Goal: Transaction & Acquisition: Purchase product/service

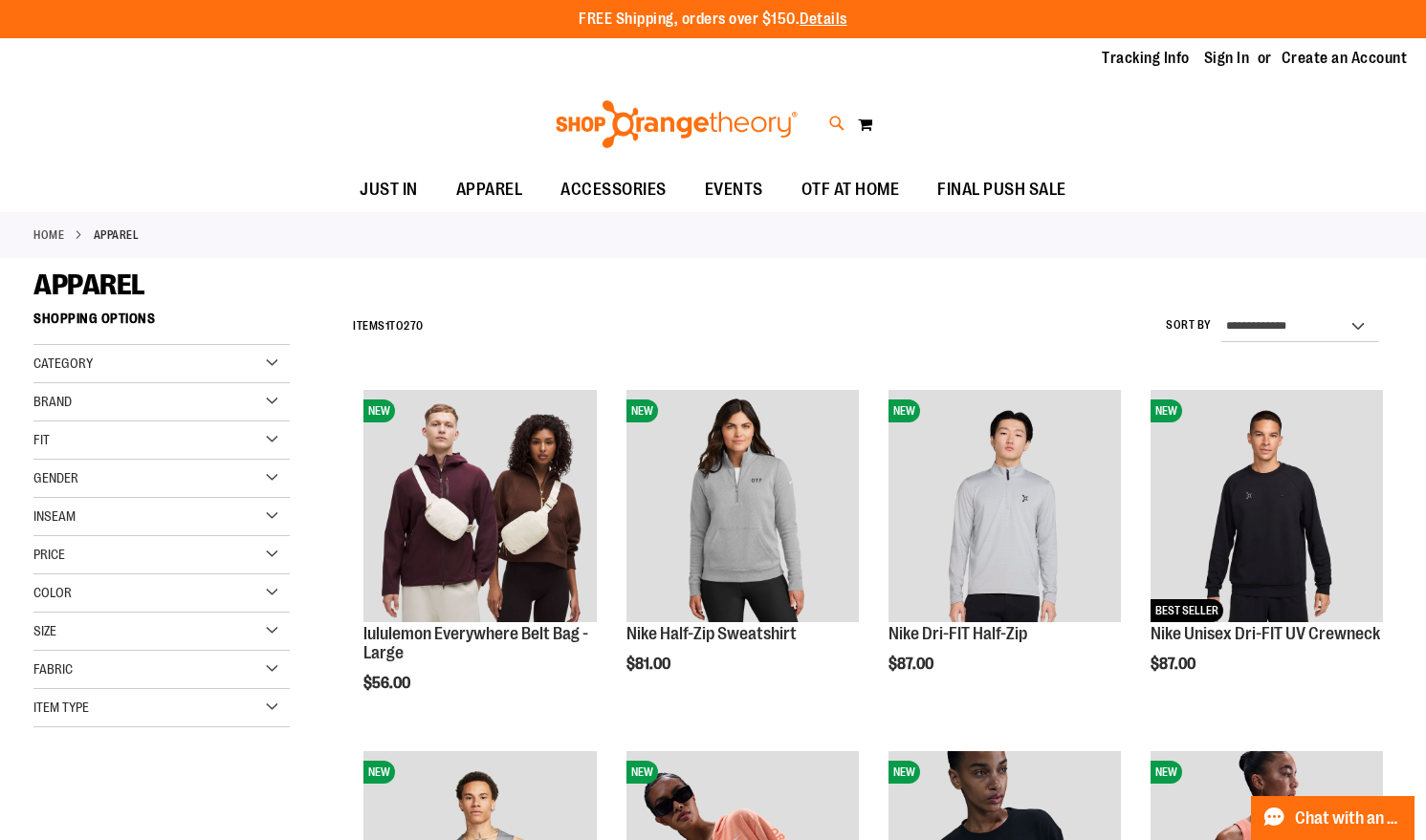
click at [837, 127] on icon at bounding box center [837, 123] width 17 height 22
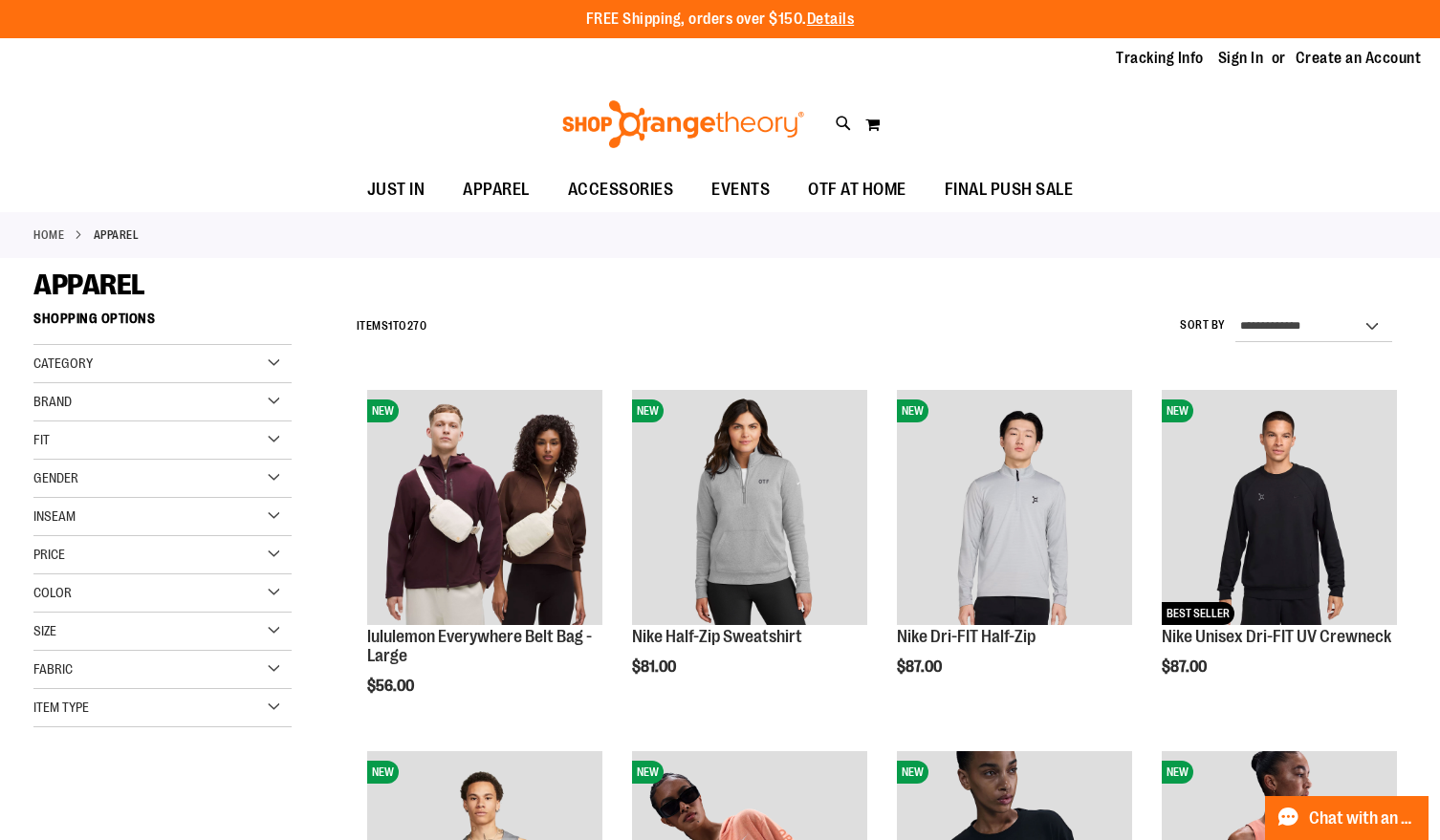
click at [544, 122] on input "Search" at bounding box center [720, 108] width 1140 height 63
click at [1256, 106] on button "submit" at bounding box center [1256, 110] width 57 height 57
type input "**********"
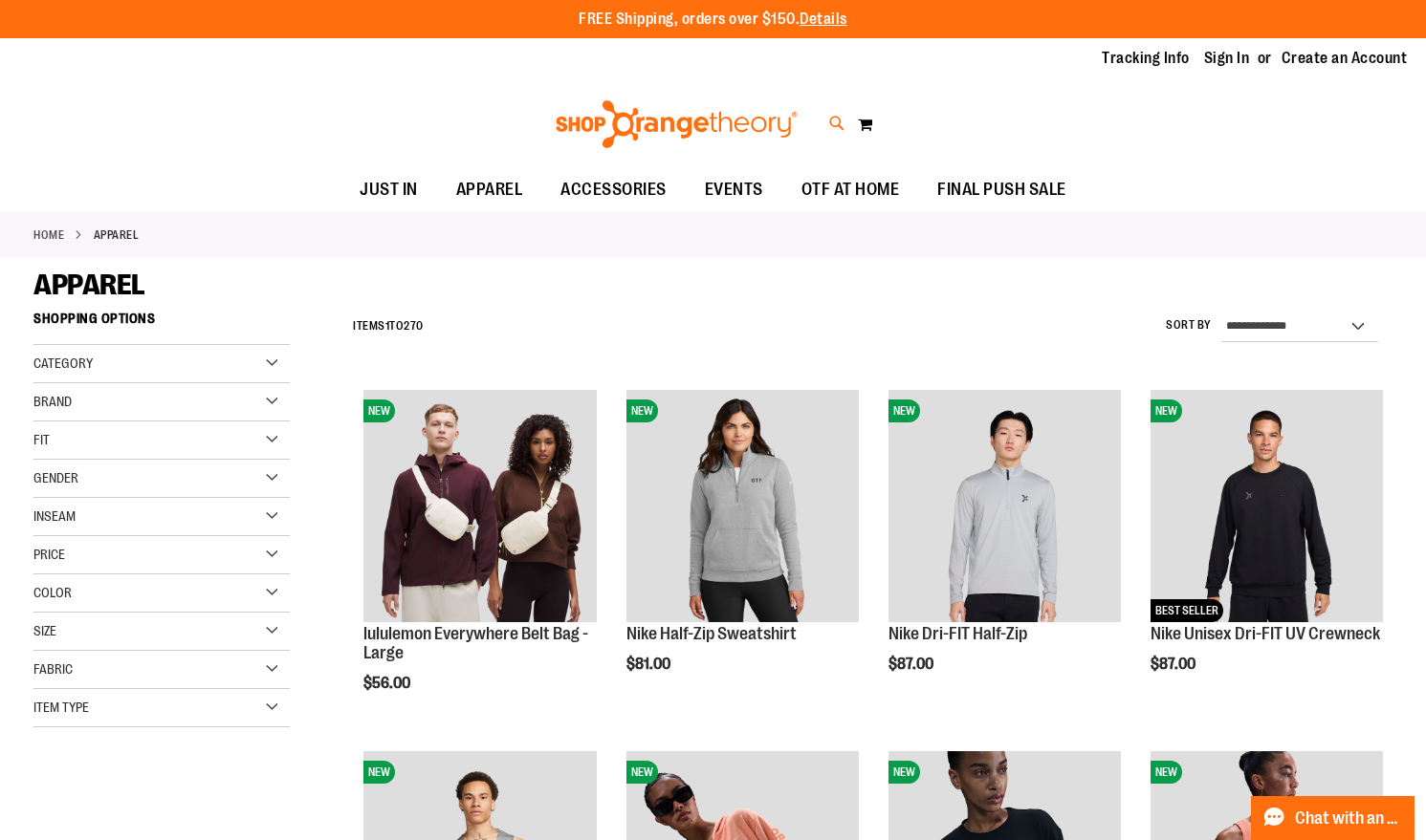
click at [835, 113] on icon at bounding box center [837, 123] width 17 height 22
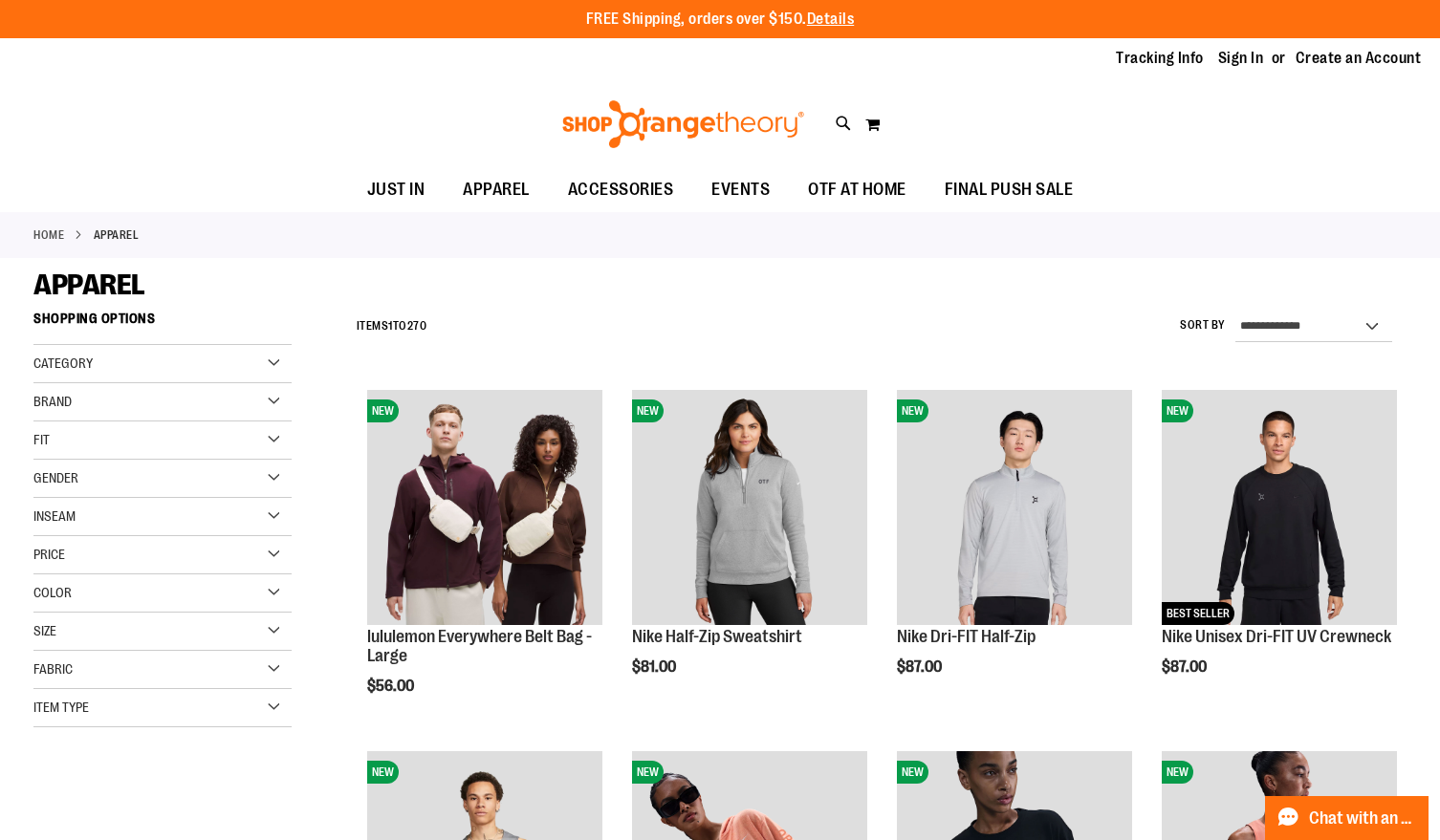
click at [1258, 115] on button "submit" at bounding box center [1256, 110] width 57 height 57
type input "**********"
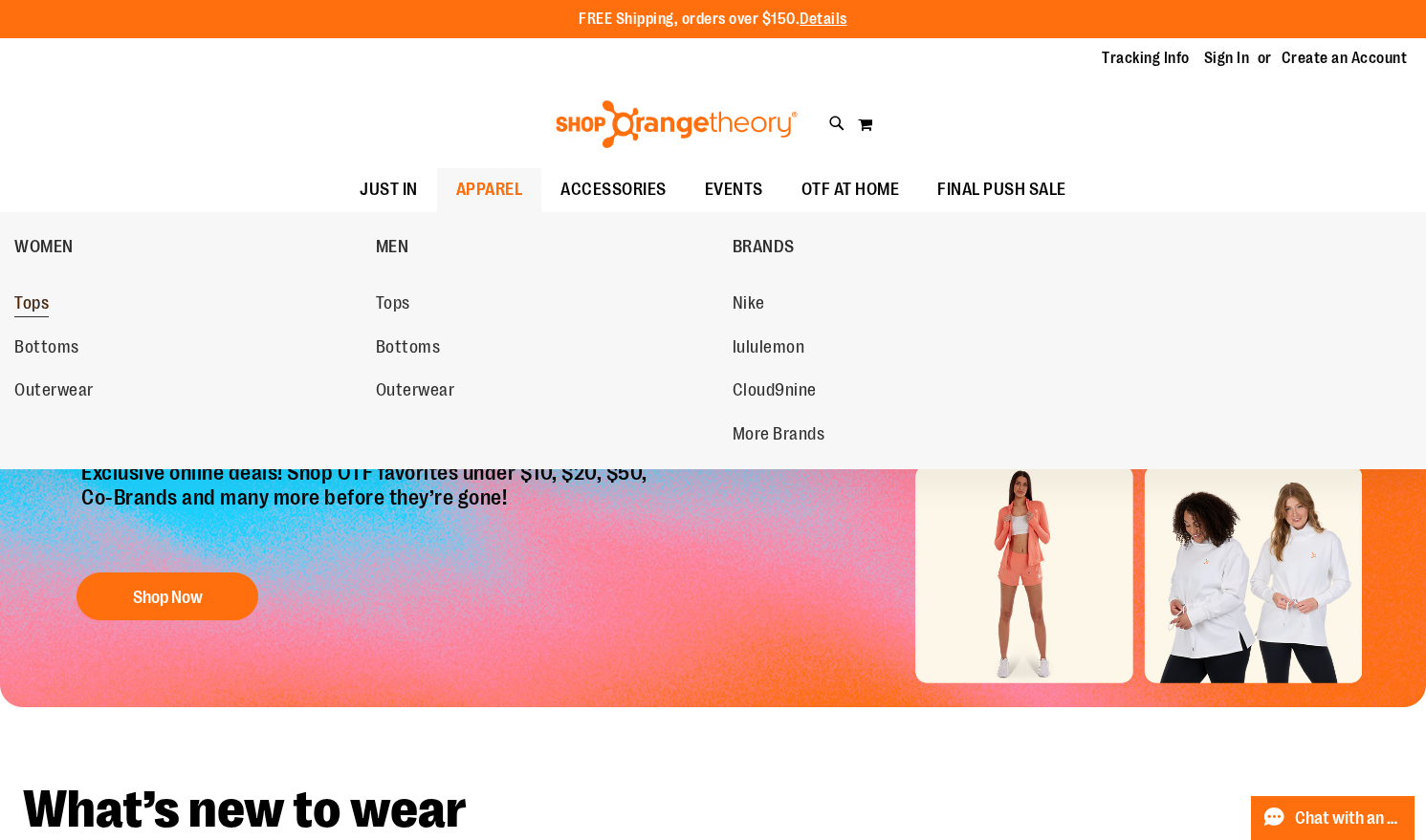
click at [26, 308] on span "Tops" at bounding box center [31, 305] width 34 height 24
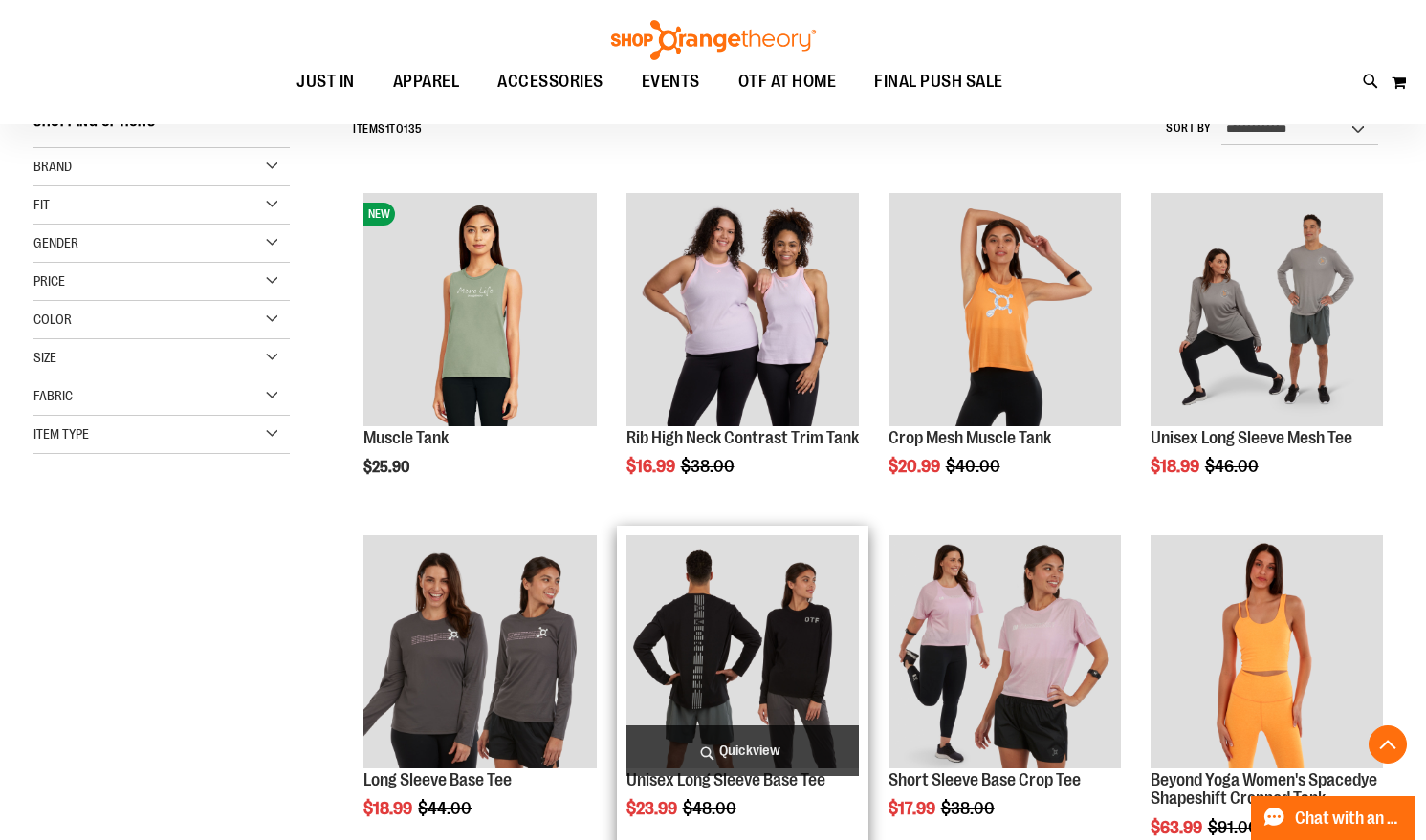
scroll to position [638, 0]
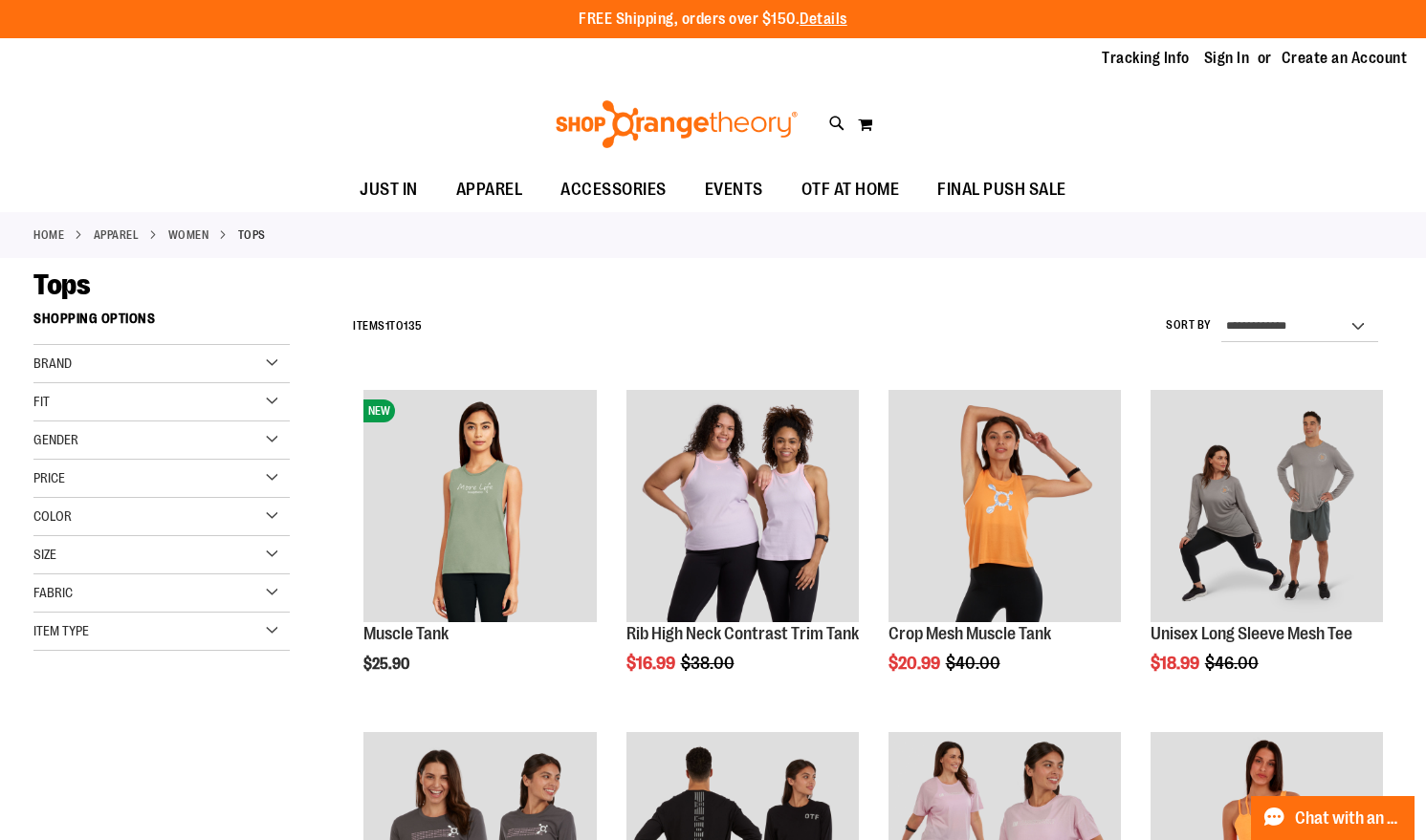
click at [110, 370] on div "Brand" at bounding box center [160, 364] width 256 height 38
click at [41, 406] on link "Nike" at bounding box center [151, 402] width 246 height 20
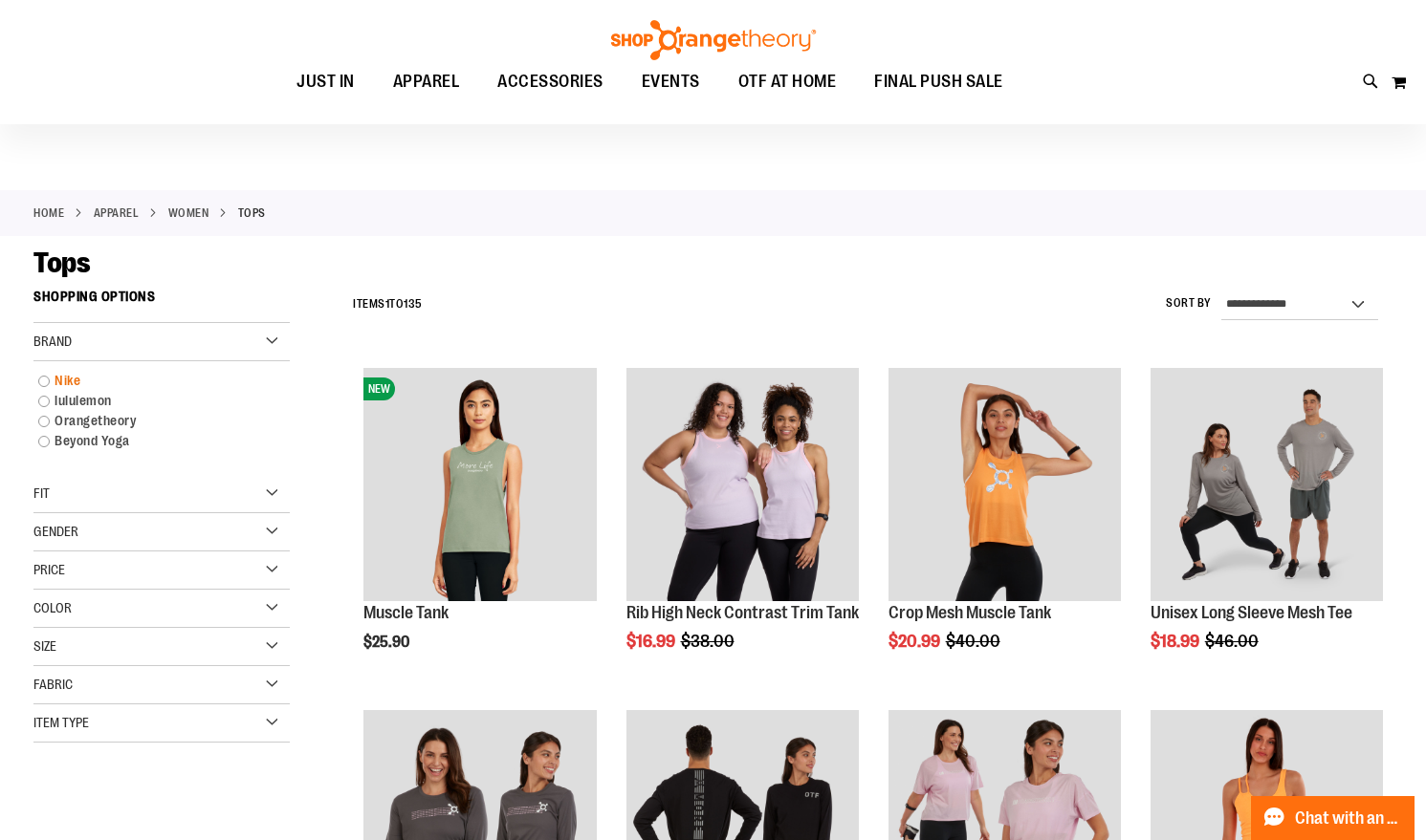
click at [46, 386] on link "Nike" at bounding box center [151, 380] width 246 height 20
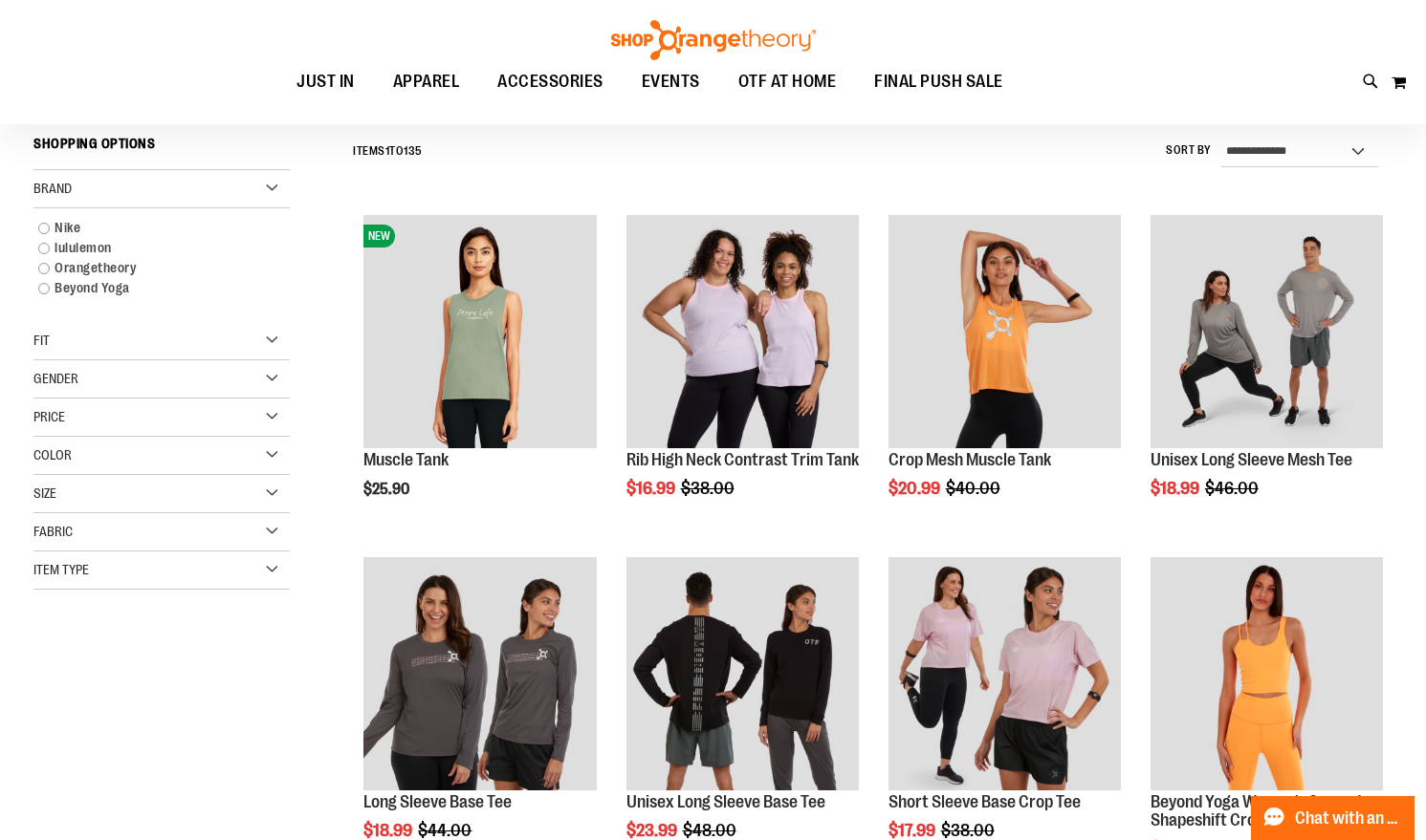
scroll to position [178, 0]
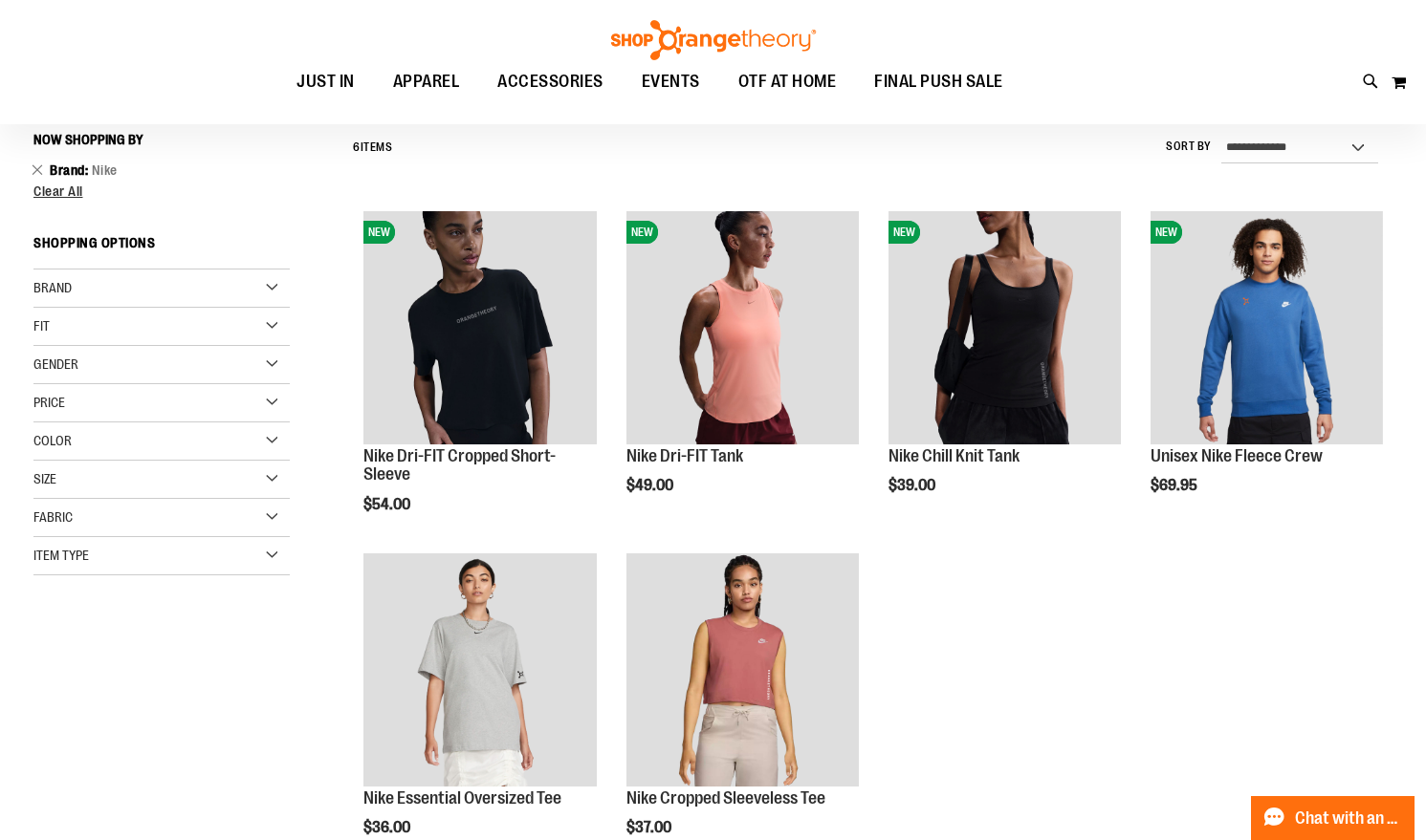
click at [132, 295] on div "Brand" at bounding box center [160, 288] width 256 height 38
click at [169, 554] on div "Color" at bounding box center [160, 555] width 256 height 38
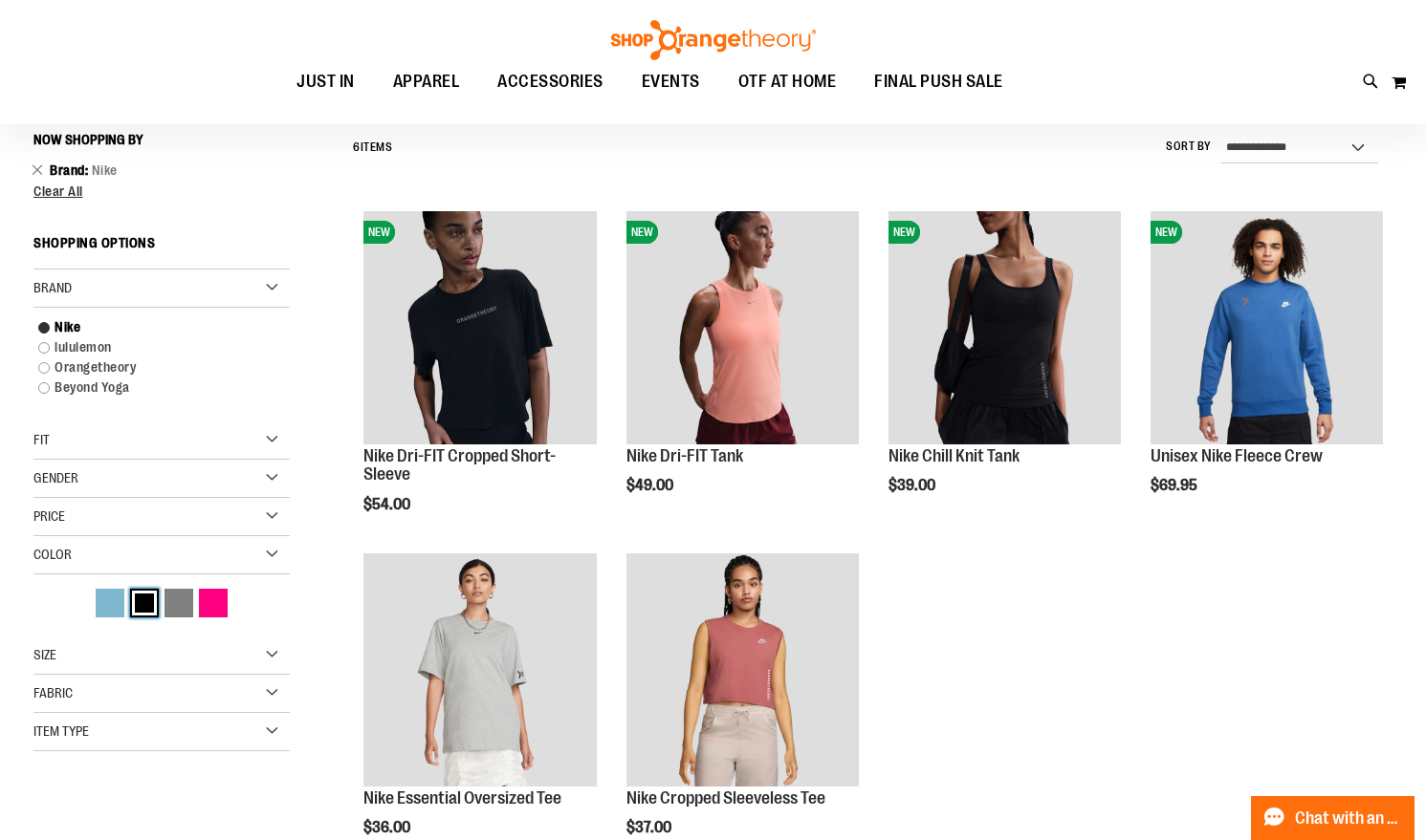
click at [135, 607] on div "Black" at bounding box center [144, 603] width 28 height 28
click at [155, 601] on div "Black" at bounding box center [144, 603] width 28 height 28
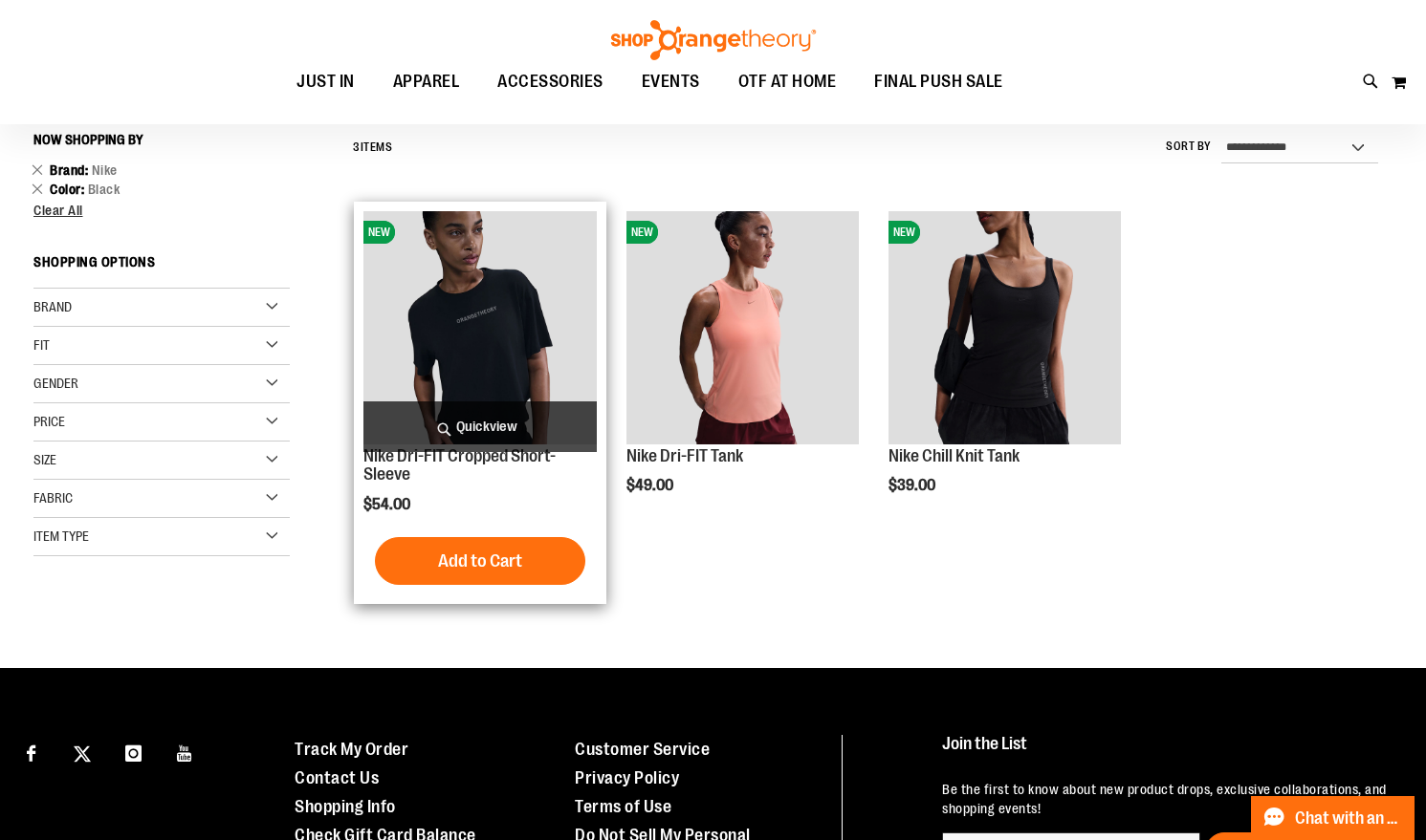
click at [450, 271] on img "product" at bounding box center [480, 327] width 232 height 232
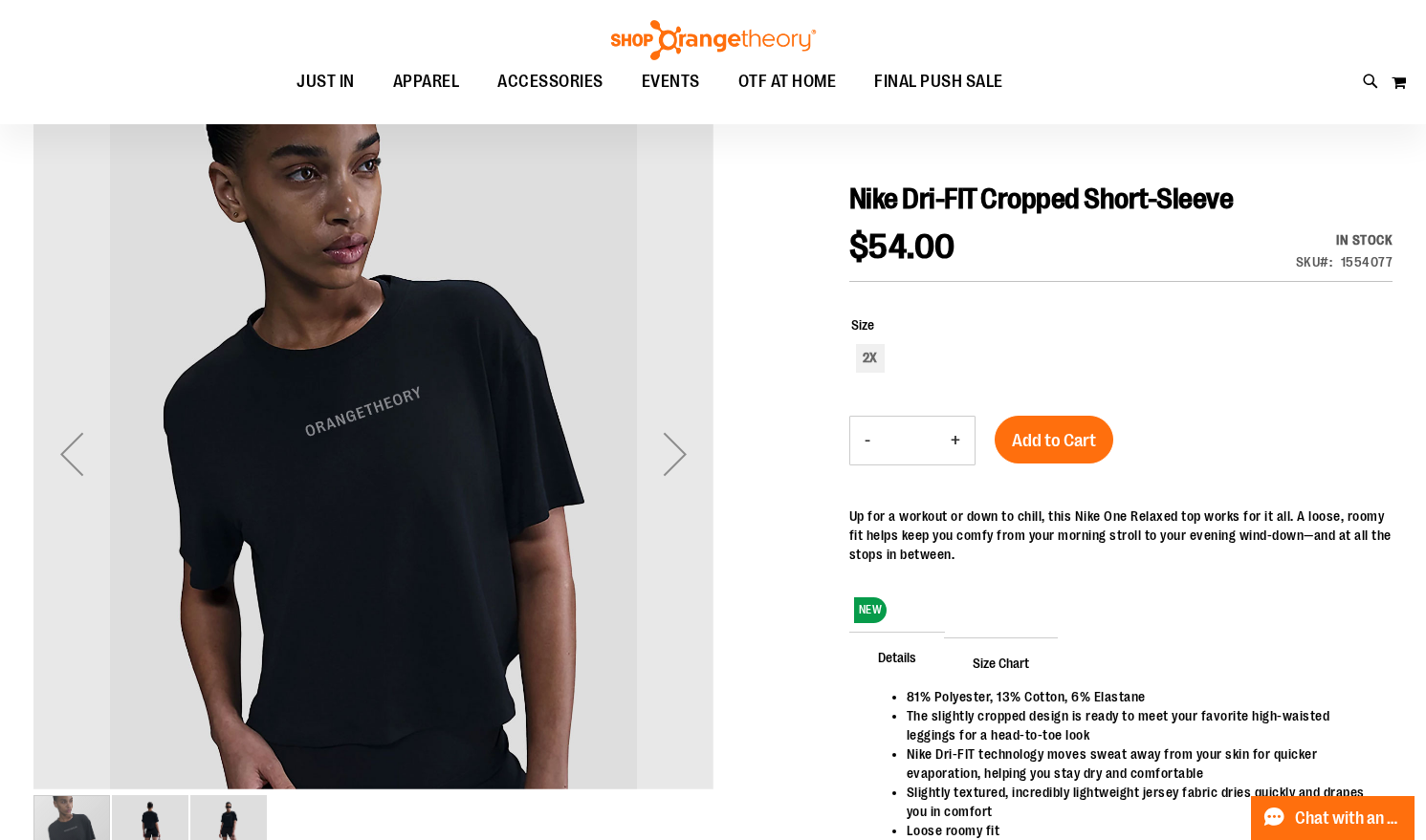
scroll to position [171, 0]
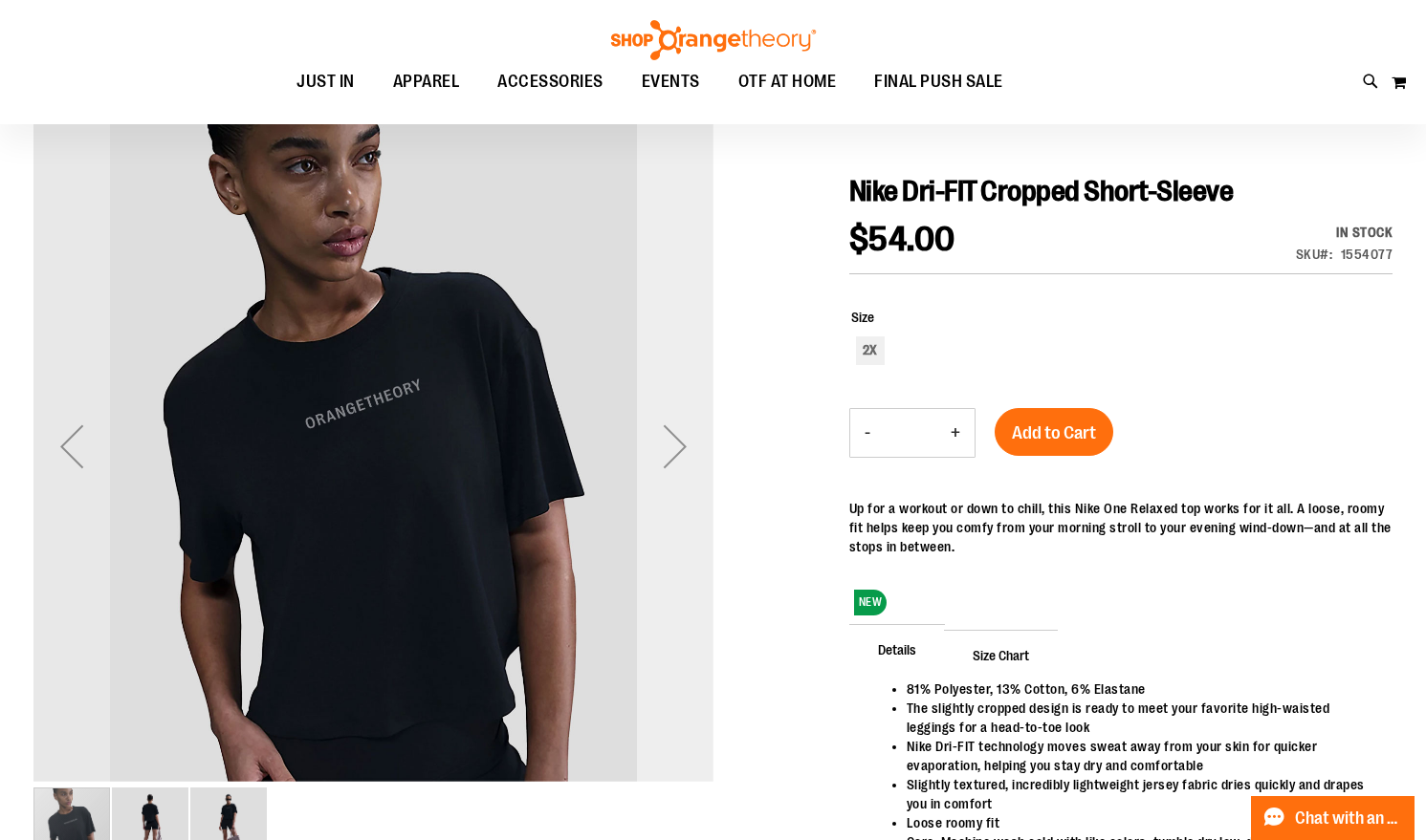
click at [685, 432] on div "Next" at bounding box center [675, 446] width 77 height 77
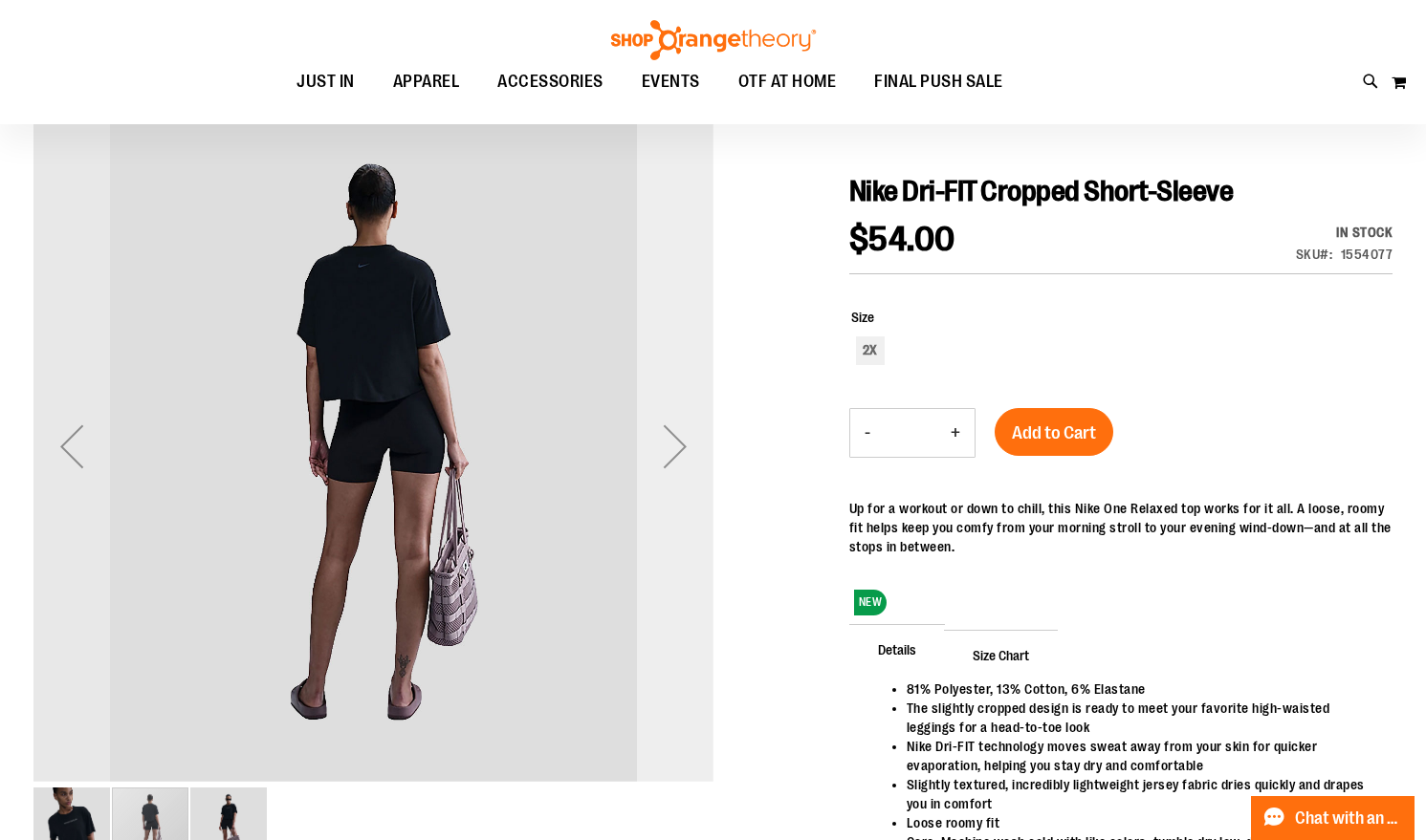
click at [685, 432] on div "Next" at bounding box center [675, 446] width 77 height 77
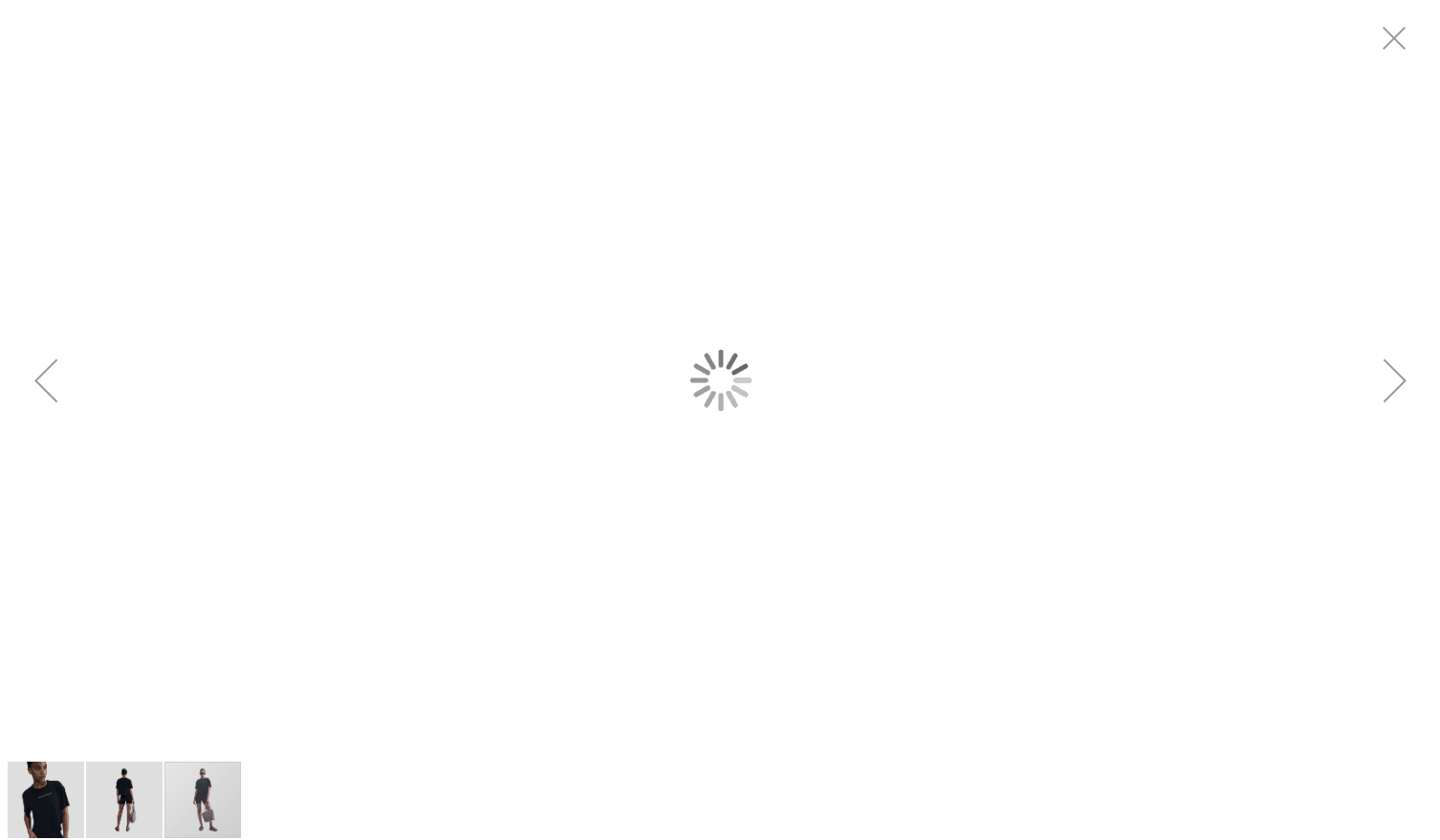
scroll to position [0, 0]
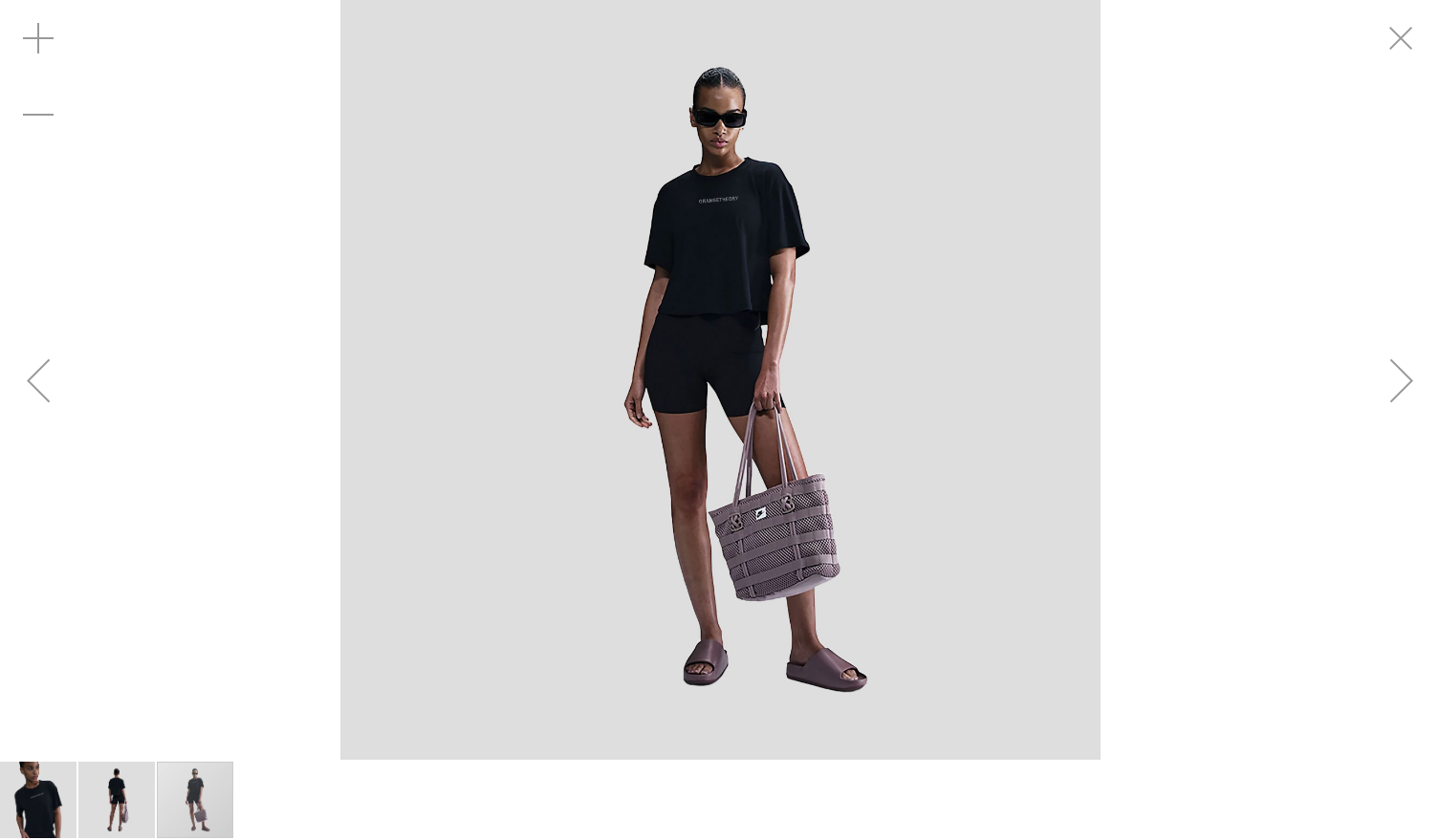
click at [12, 381] on div "Previous" at bounding box center [38, 380] width 77 height 77
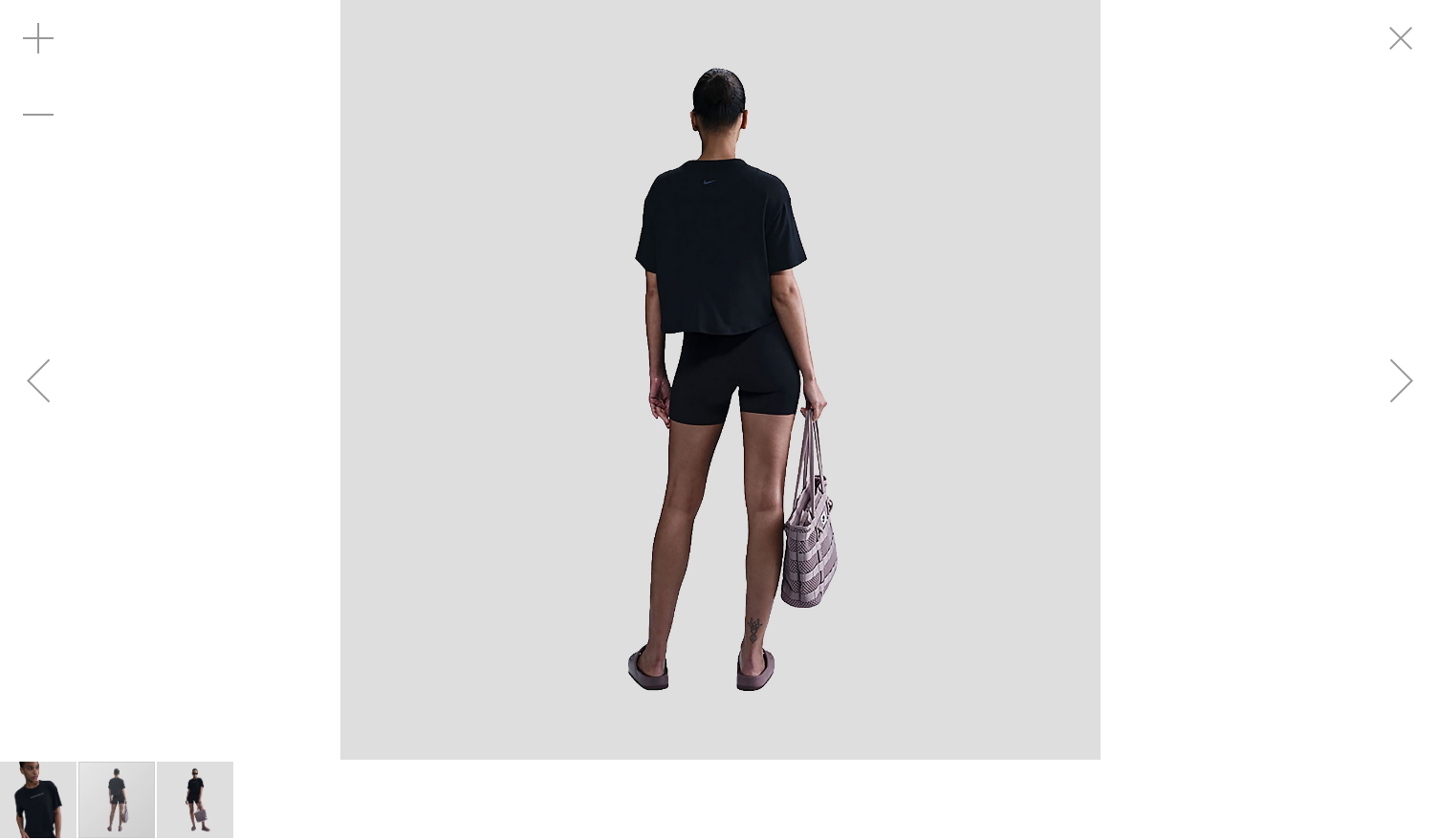
click at [40, 381] on div "Previous" at bounding box center [38, 380] width 77 height 77
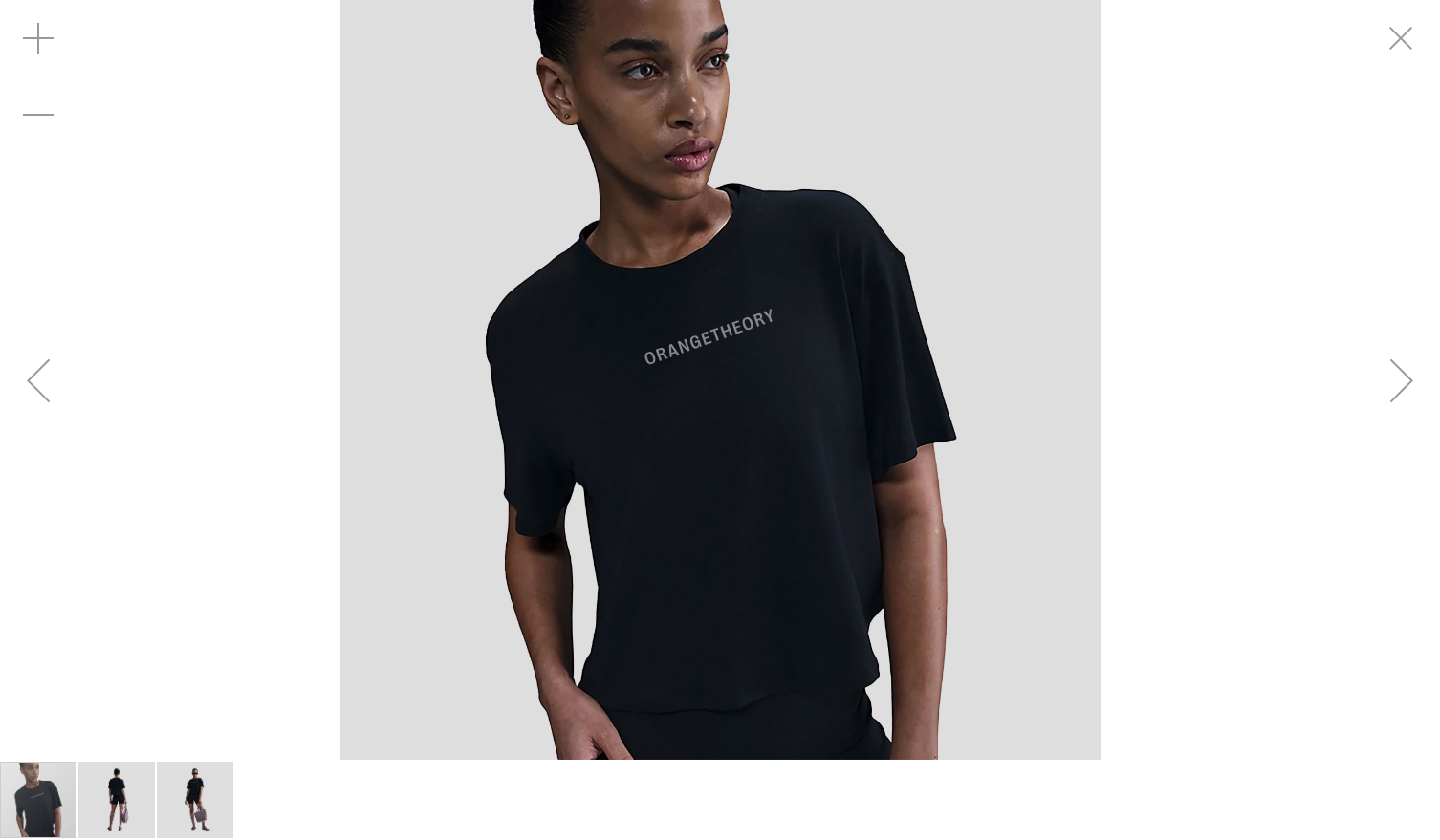
click at [1391, 382] on div "Next" at bounding box center [1401, 380] width 77 height 77
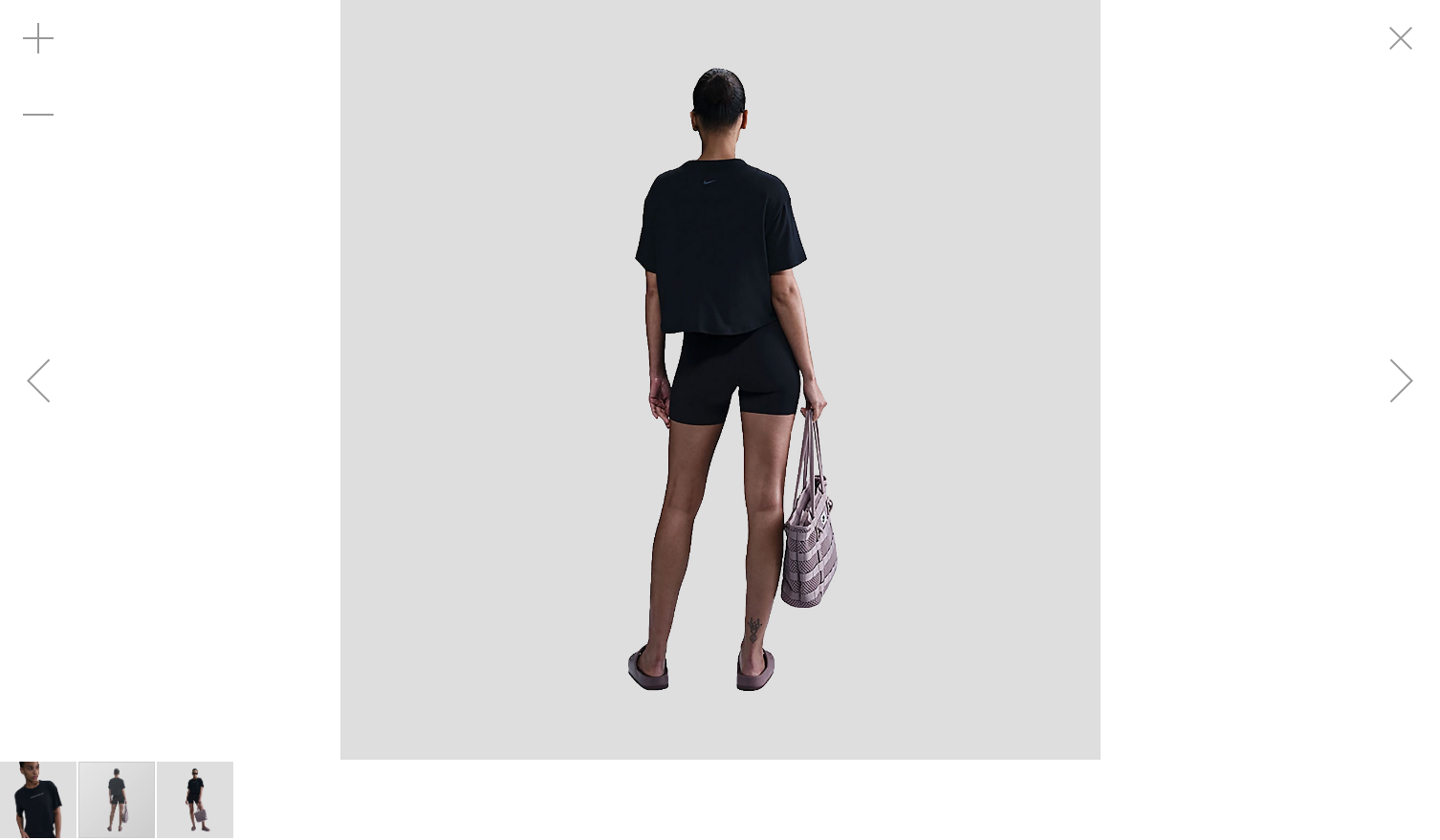
click at [1391, 382] on div "Next" at bounding box center [1401, 380] width 77 height 77
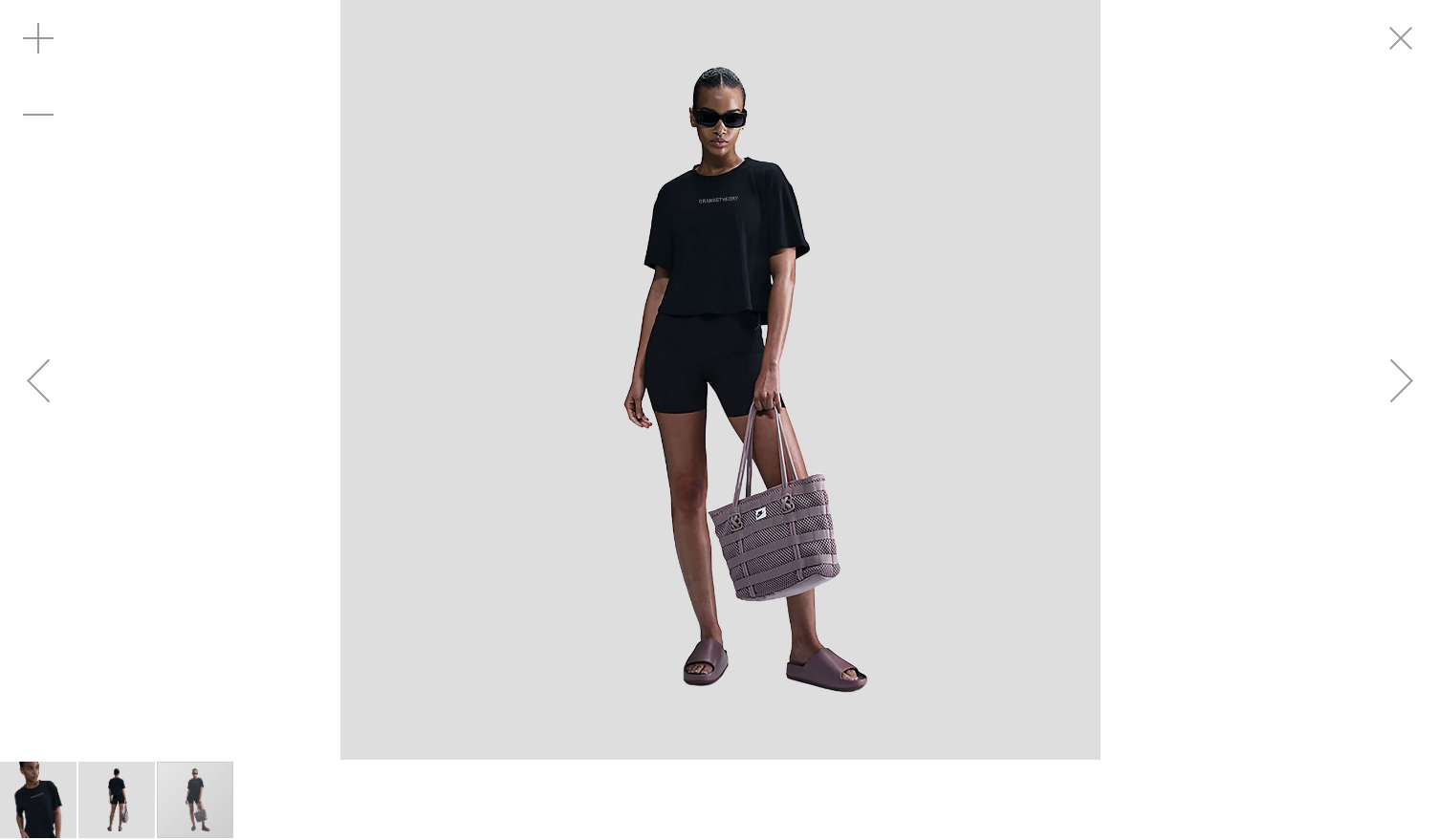
click at [1390, 381] on div "Next" at bounding box center [1401, 380] width 77 height 77
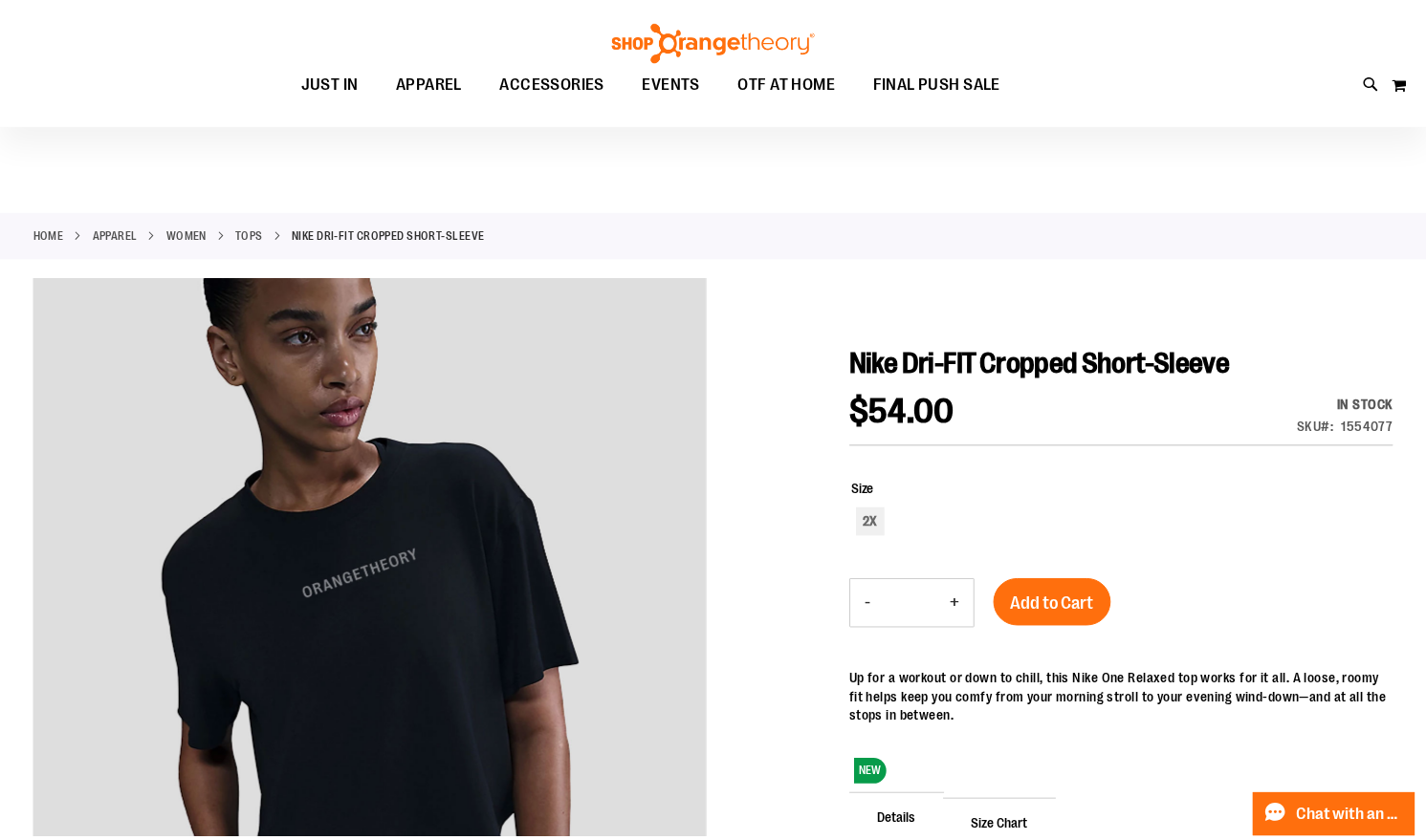
scroll to position [170, 0]
